Goal: Find specific page/section: Find specific page/section

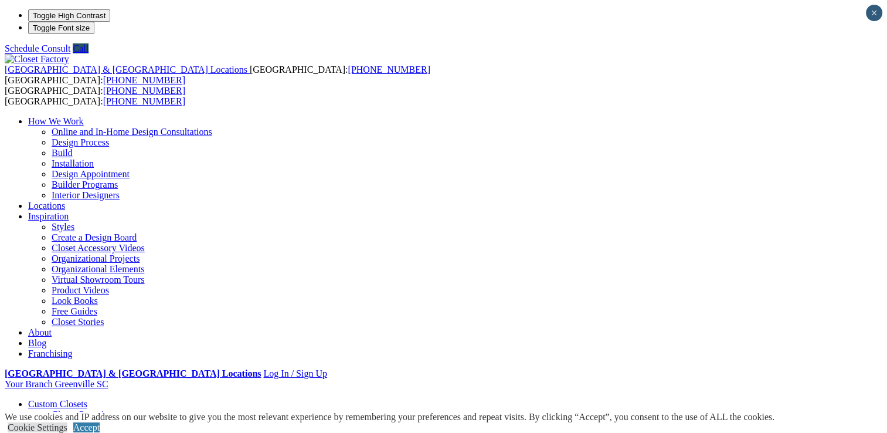
click at [65, 201] on link "Locations" at bounding box center [46, 206] width 37 height 10
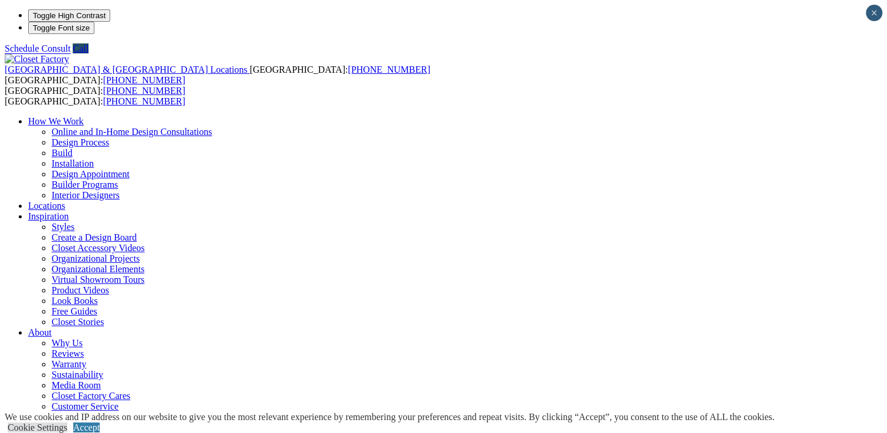
type input "*****"
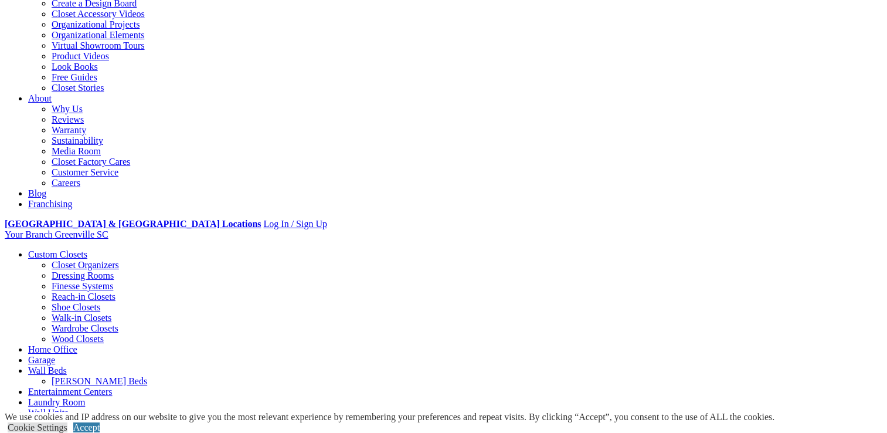
scroll to position [235, 0]
